Goal: Check status

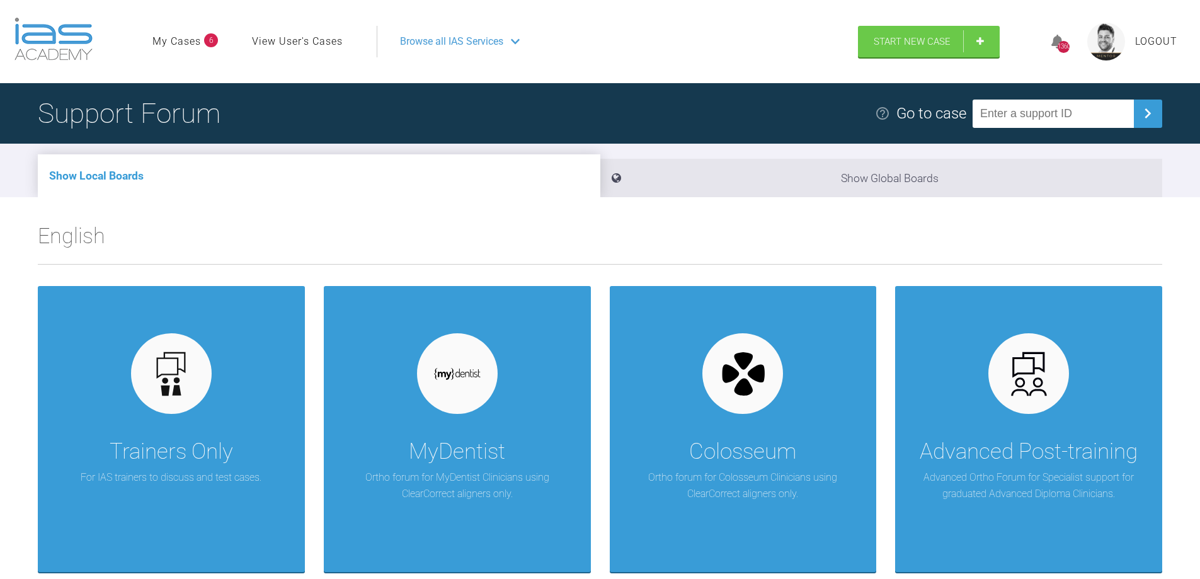
click at [1141, 40] on span "Logout" at bounding box center [1157, 41] width 42 height 16
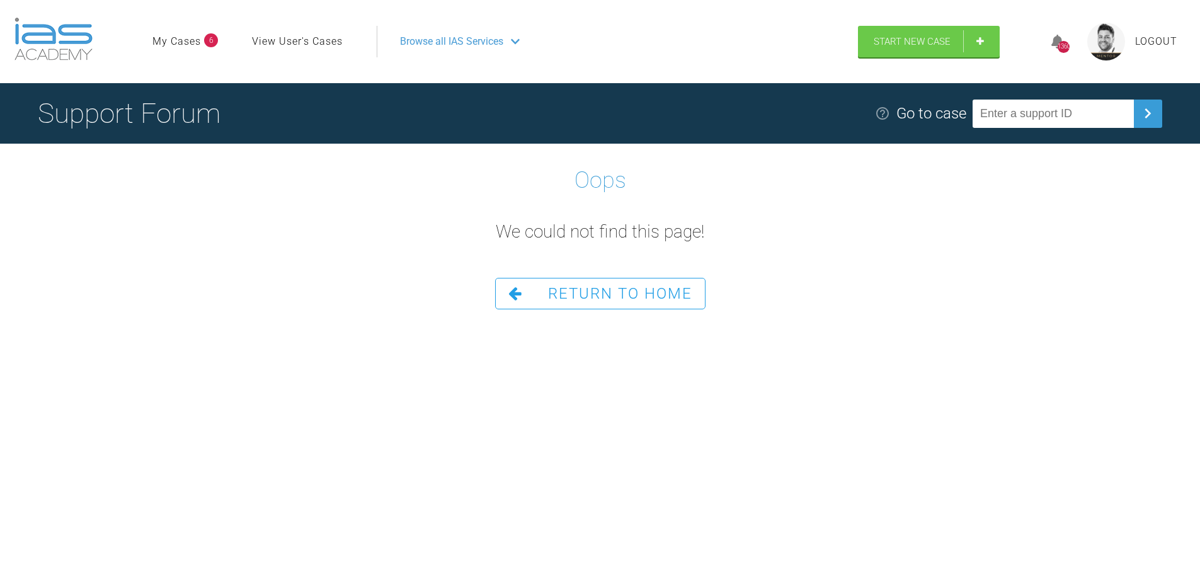
click at [1148, 45] on span "Logout" at bounding box center [1157, 41] width 42 height 16
click at [669, 291] on span "Return To Home" at bounding box center [620, 294] width 144 height 18
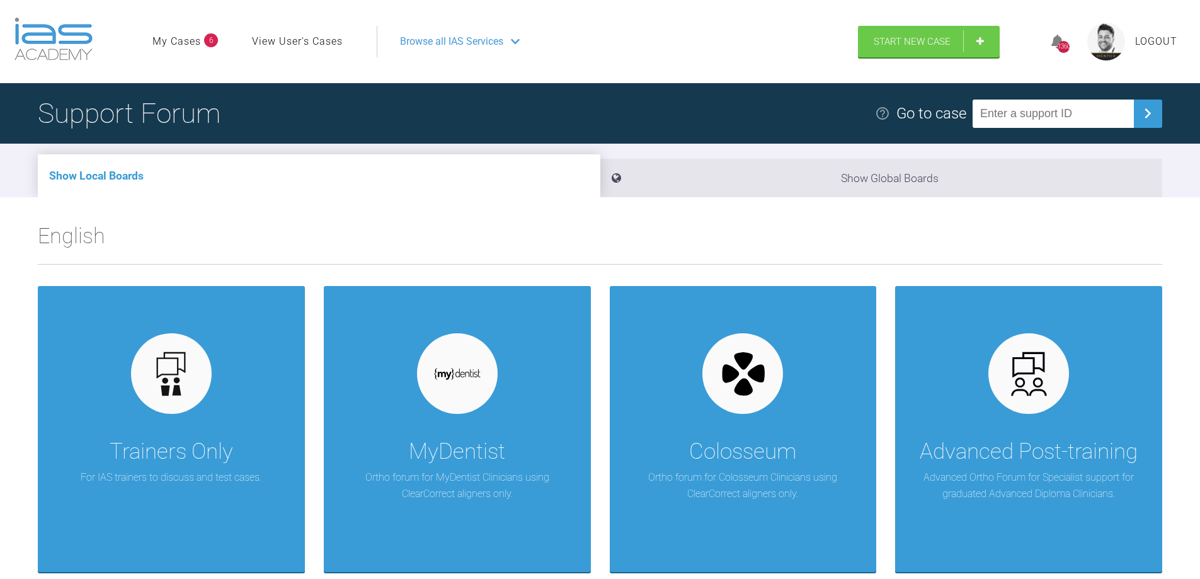
click at [1112, 35] on img at bounding box center [1107, 42] width 38 height 38
click at [177, 37] on link "My Cases" at bounding box center [176, 41] width 49 height 16
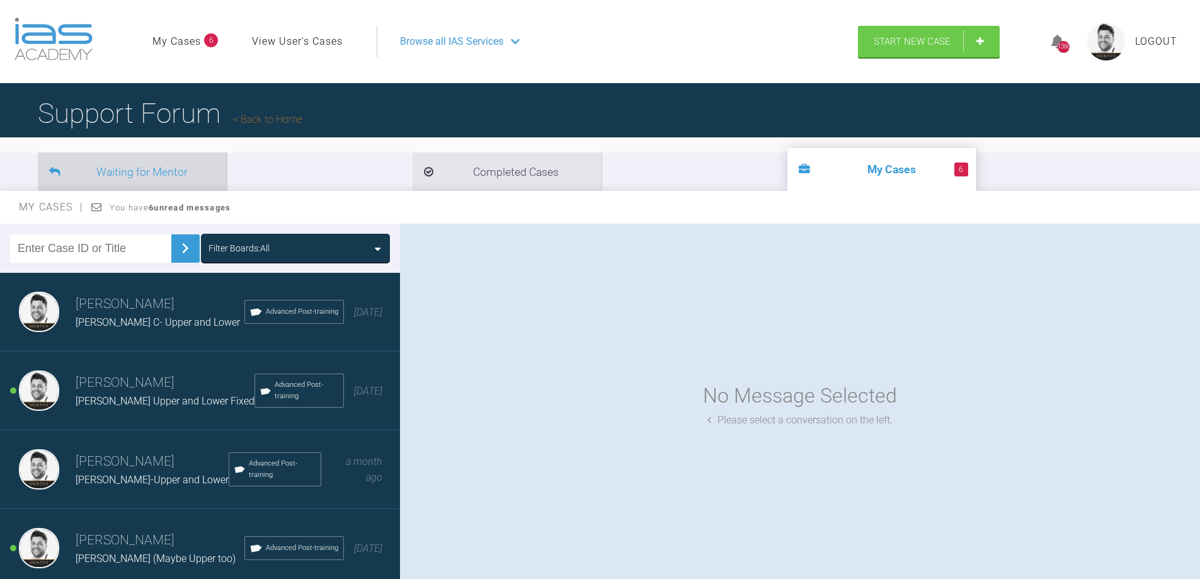
click at [183, 173] on li "Waiting for Mentor" at bounding box center [132, 171] width 189 height 38
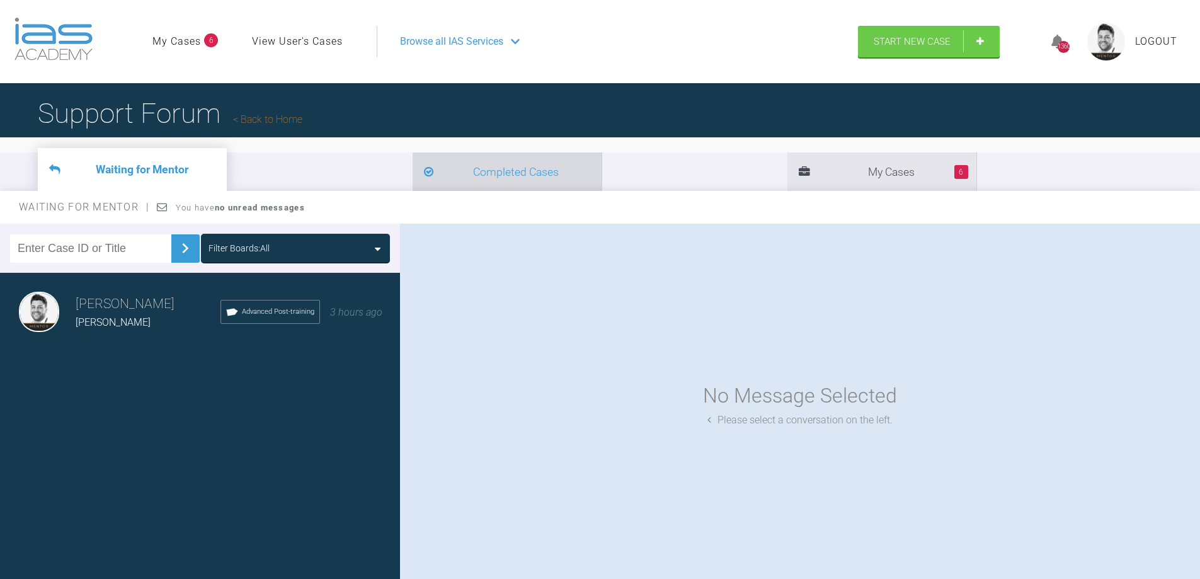
click at [413, 165] on li "Completed Cases" at bounding box center [507, 171] width 189 height 38
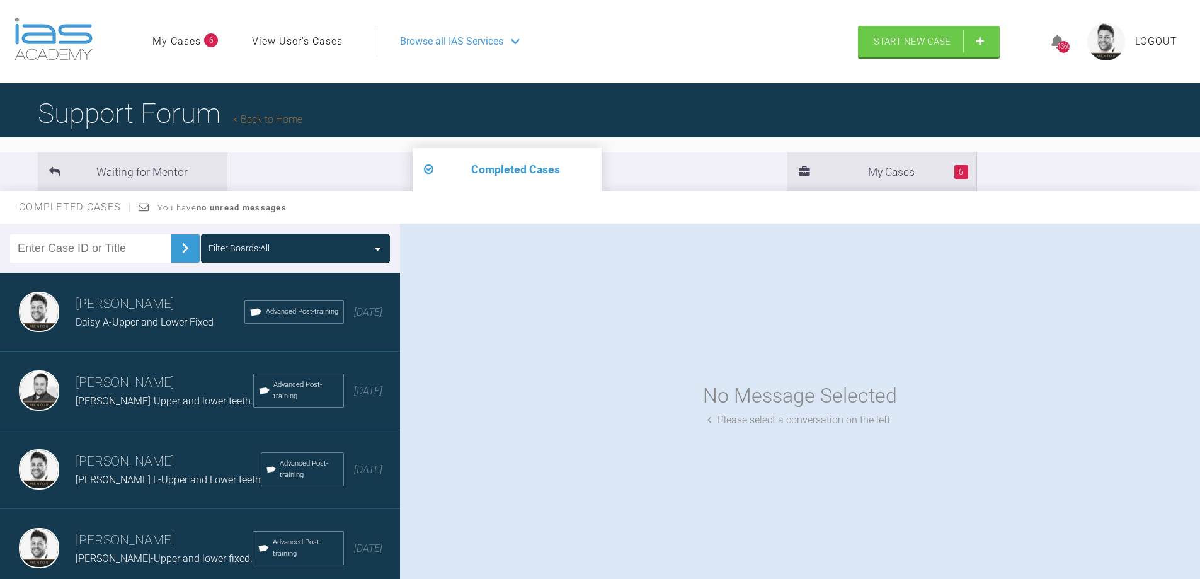
click at [379, 251] on icon at bounding box center [378, 249] width 6 height 10
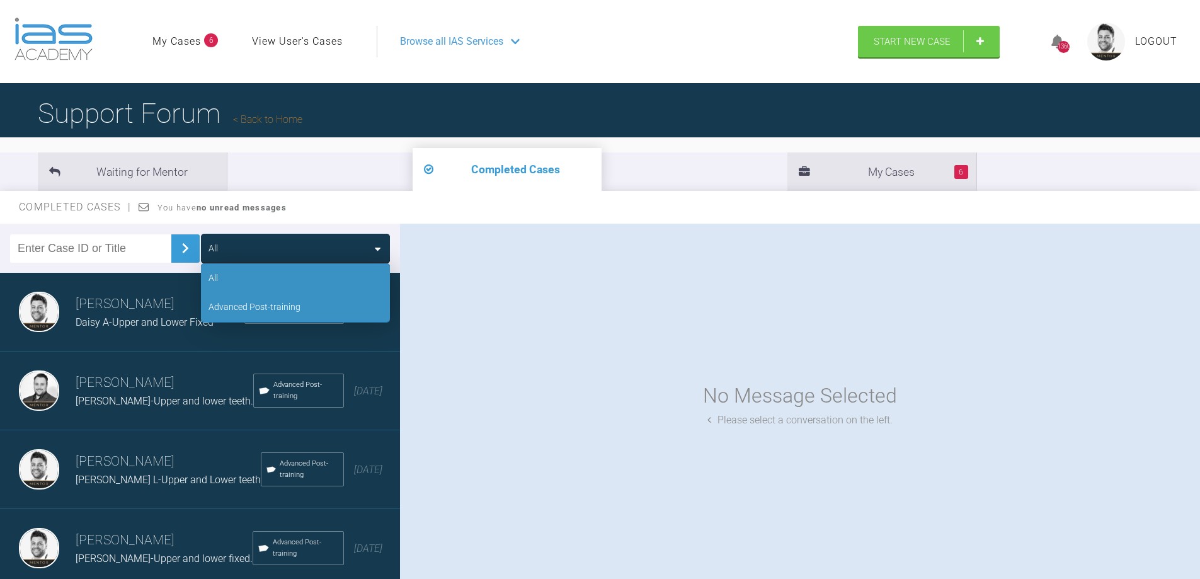
click at [331, 299] on div "Advanced Post-training" at bounding box center [295, 306] width 189 height 29
